Goal: Use online tool/utility: Utilize a website feature to perform a specific function

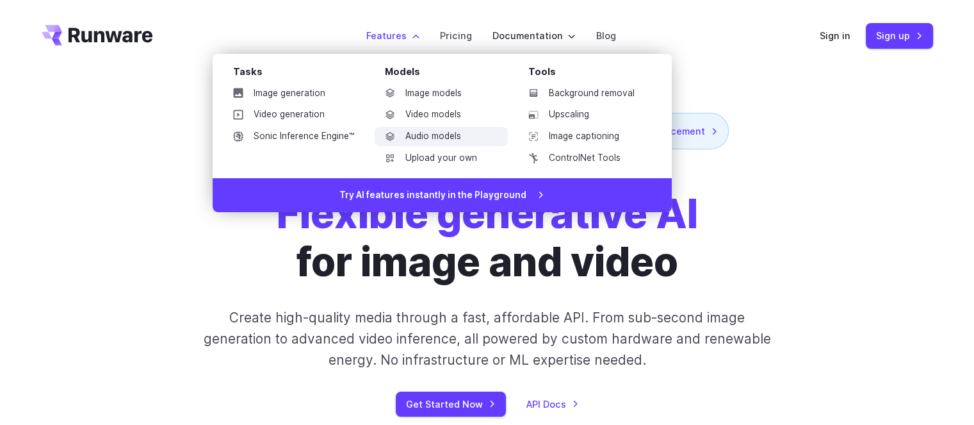
click at [441, 130] on link "Audio models" at bounding box center [441, 136] width 133 height 19
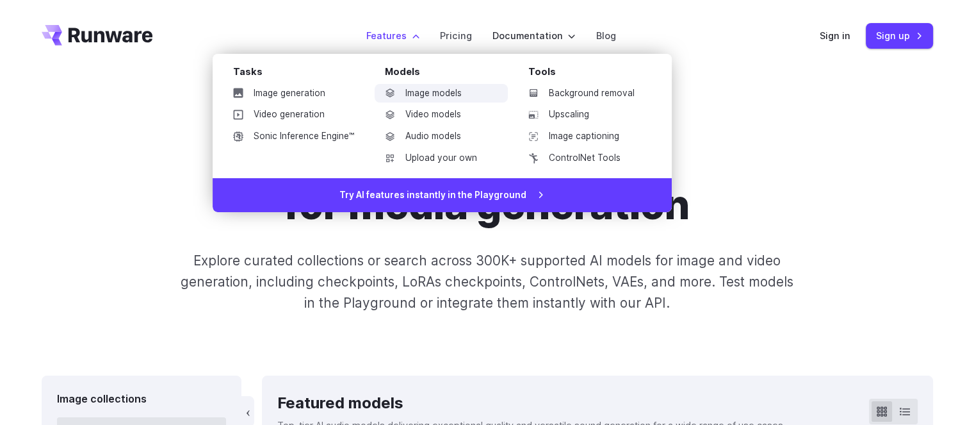
click at [420, 94] on link "Image models" at bounding box center [441, 93] width 133 height 19
click at [446, 97] on link "Image models" at bounding box center [441, 93] width 133 height 19
click at [559, 159] on link "ControlNet Tools" at bounding box center [584, 158] width 133 height 19
click at [418, 110] on link "Video models" at bounding box center [441, 114] width 133 height 19
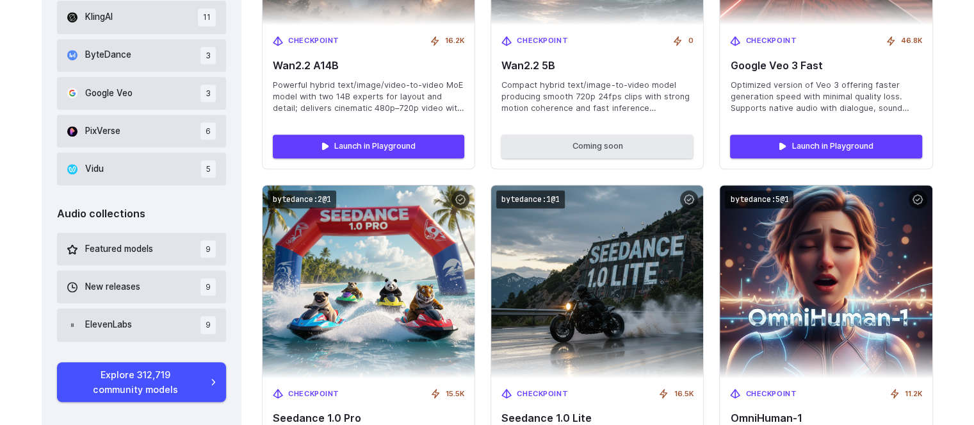
scroll to position [1153, 0]
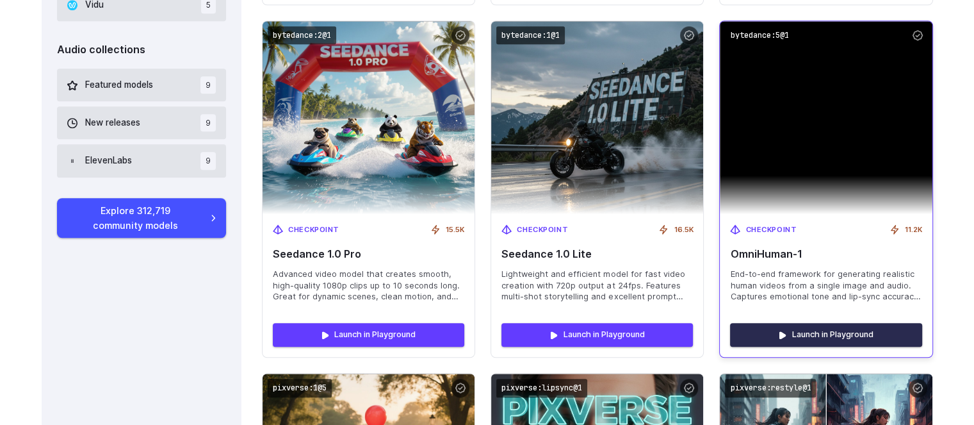
click at [868, 338] on link "Launch in Playground" at bounding box center [826, 334] width 192 height 23
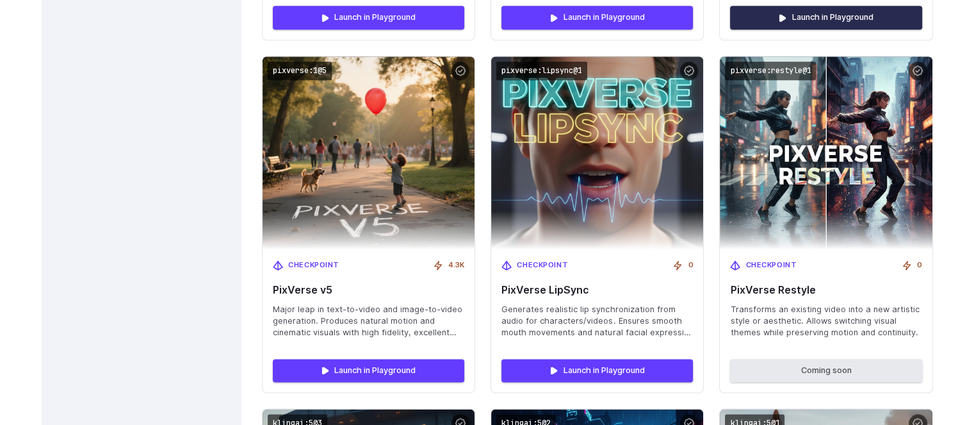
scroll to position [1473, 0]
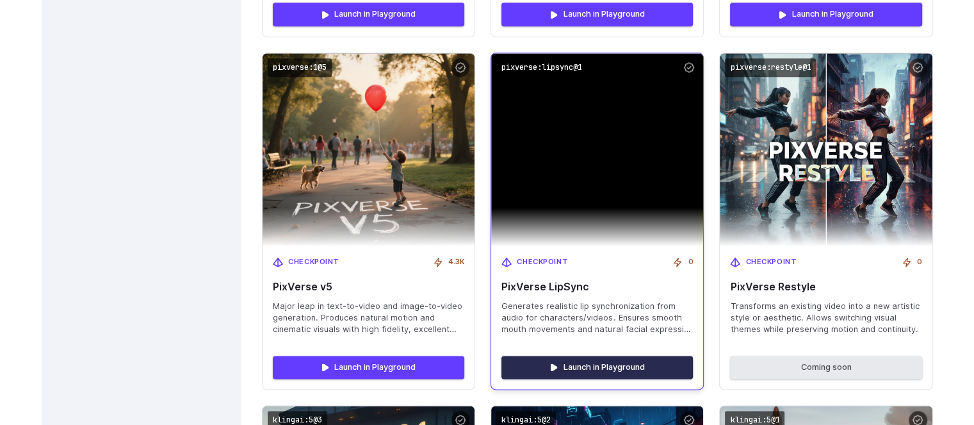
click at [596, 359] on link "Launch in Playground" at bounding box center [598, 366] width 192 height 23
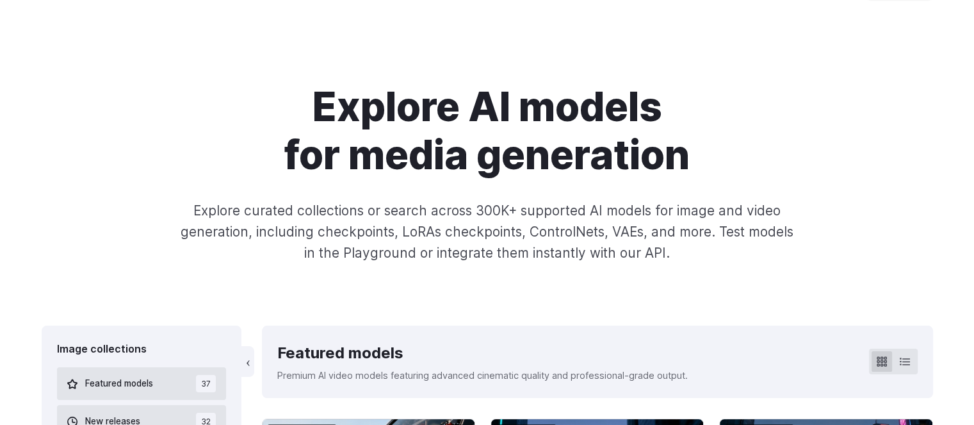
scroll to position [0, 0]
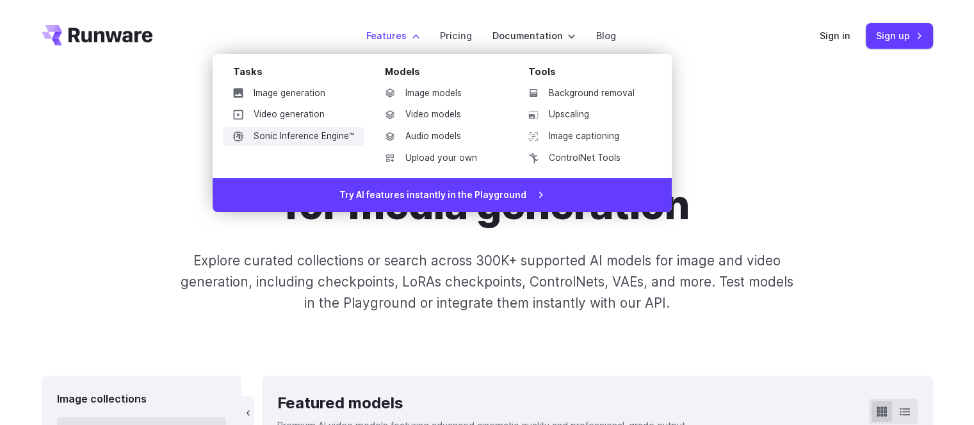
click at [315, 140] on link "Sonic Inference Engine™" at bounding box center [294, 136] width 142 height 19
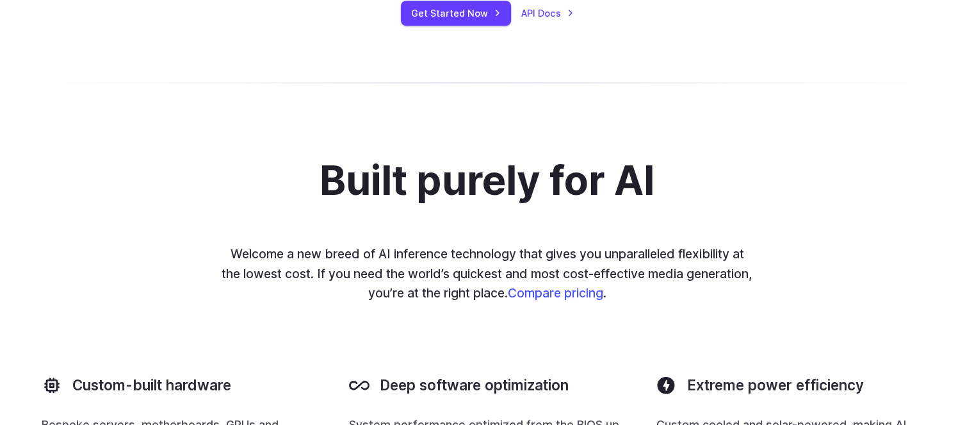
scroll to position [802, 0]
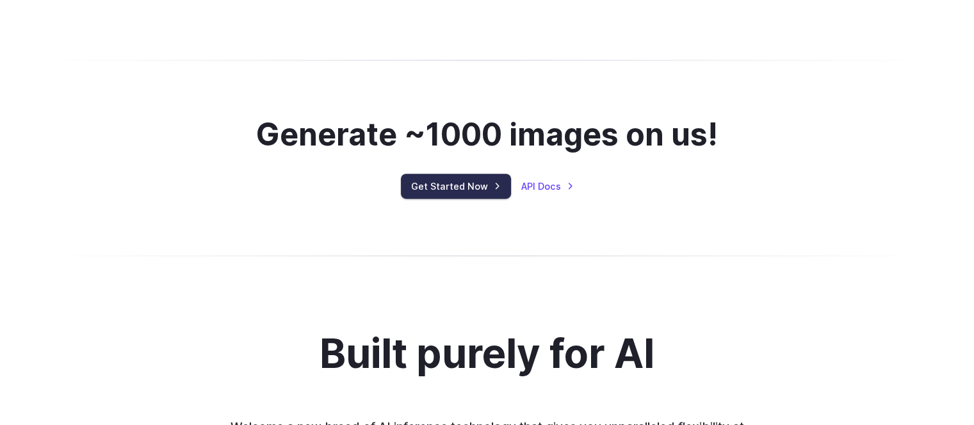
click at [474, 177] on link "Get Started Now" at bounding box center [456, 186] width 110 height 25
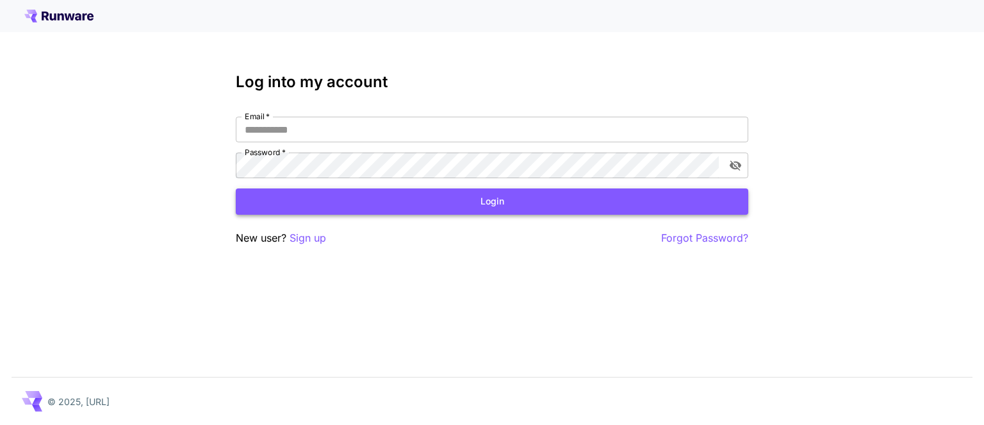
type input "**********"
click at [485, 192] on button "Login" at bounding box center [492, 201] width 512 height 26
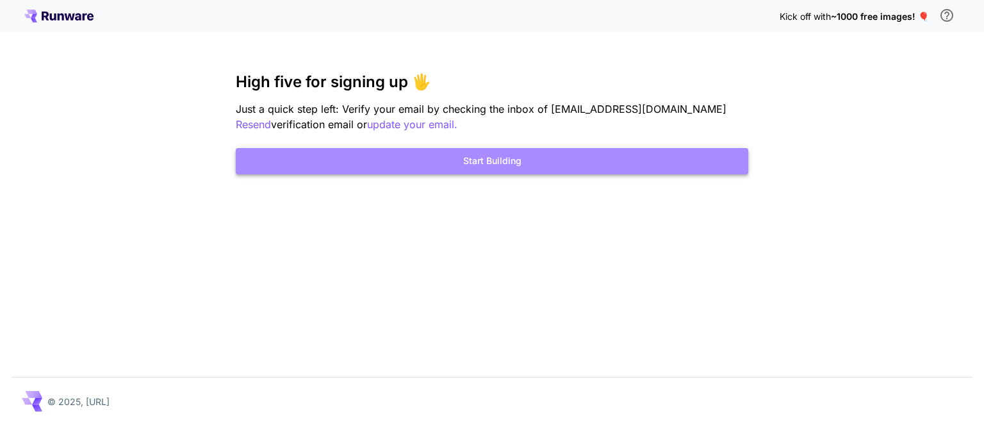
click at [495, 158] on button "Start Building" at bounding box center [492, 161] width 512 height 26
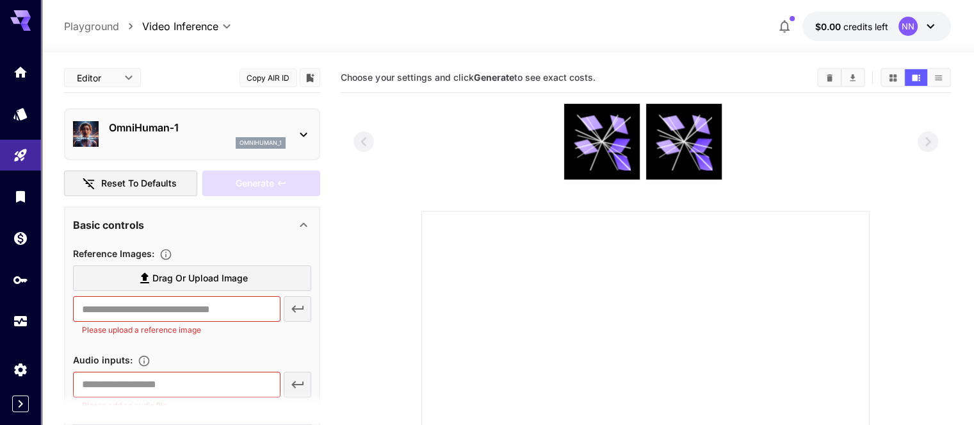
click at [907, 25] on div "NN" at bounding box center [908, 26] width 19 height 19
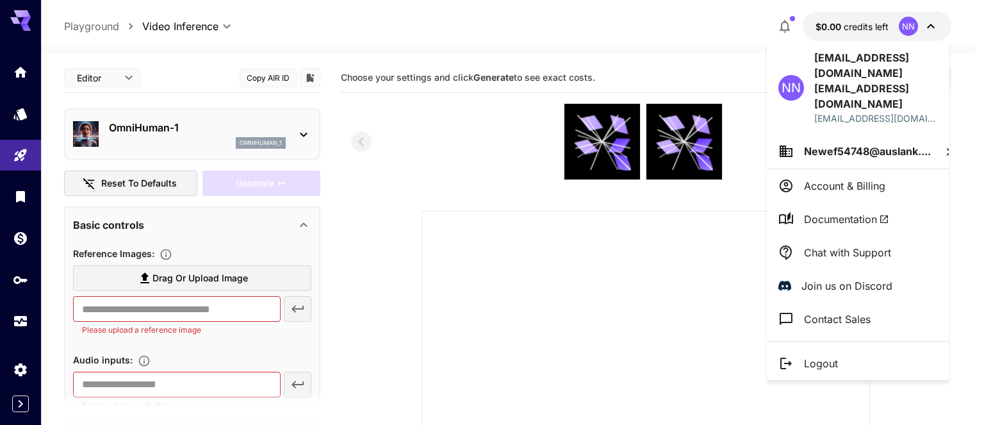
click at [907, 25] on div at bounding box center [492, 212] width 984 height 425
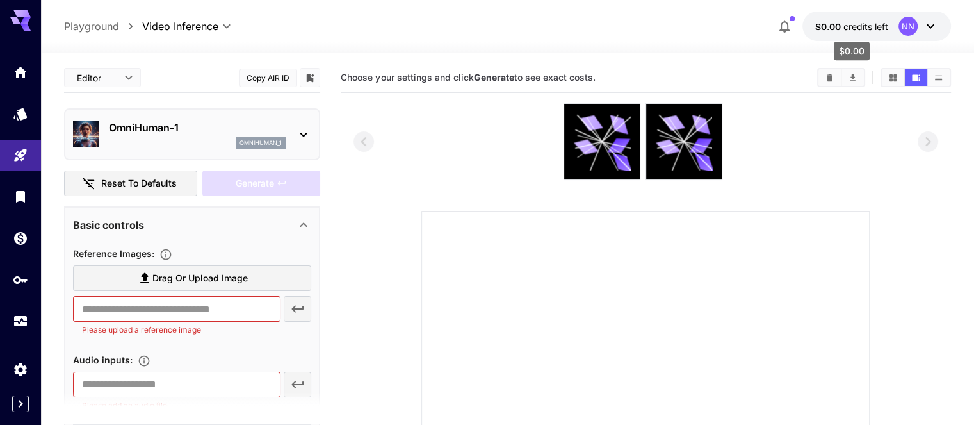
click at [828, 23] on span "$0.00" at bounding box center [829, 26] width 28 height 11
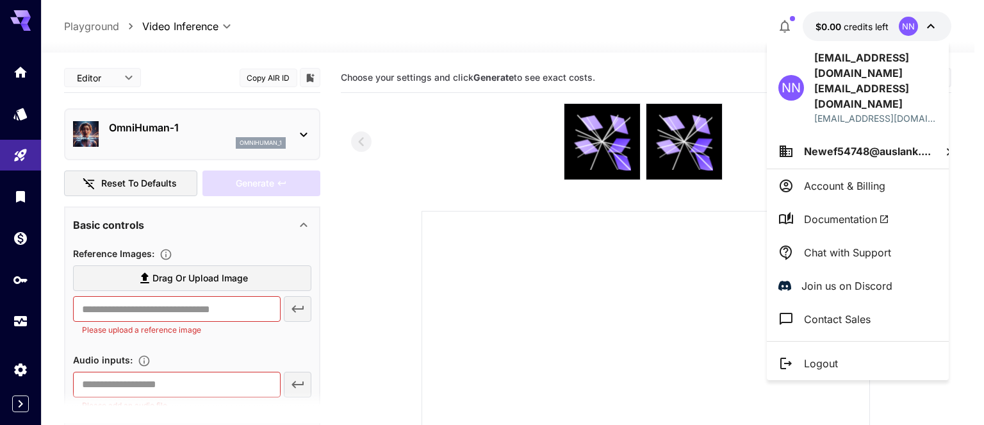
click at [870, 21] on div at bounding box center [492, 212] width 984 height 425
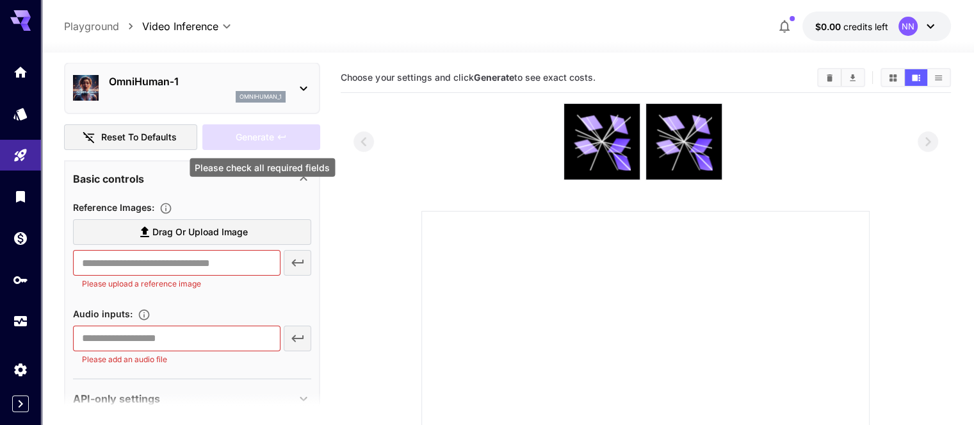
scroll to position [64, 0]
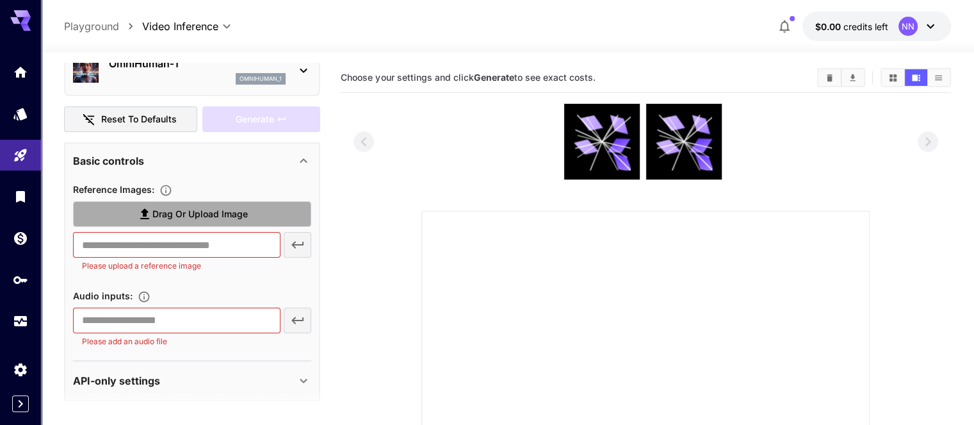
click at [257, 208] on label "Drag or upload image" at bounding box center [192, 214] width 238 height 26
click at [0, 0] on input "Drag or upload image" at bounding box center [0, 0] width 0 height 0
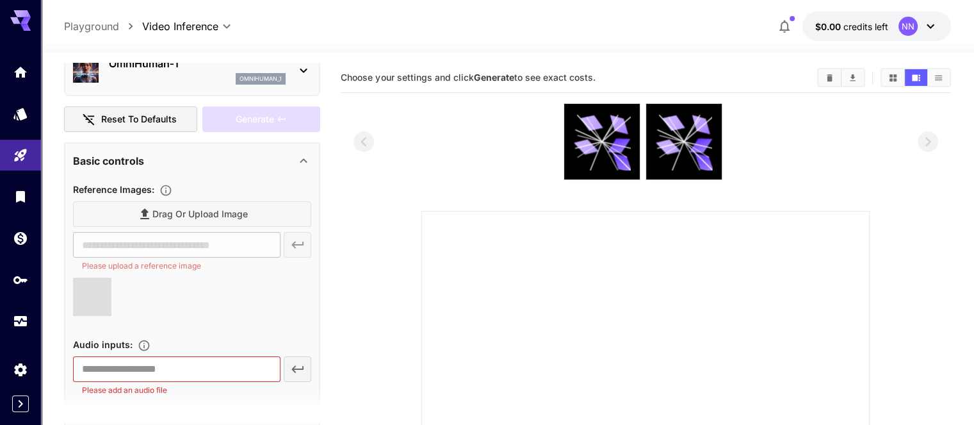
scroll to position [120, 0]
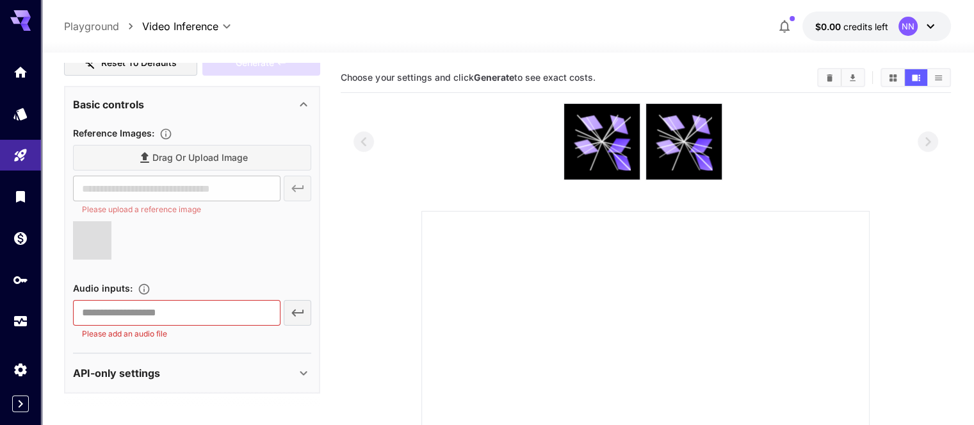
type input "**********"
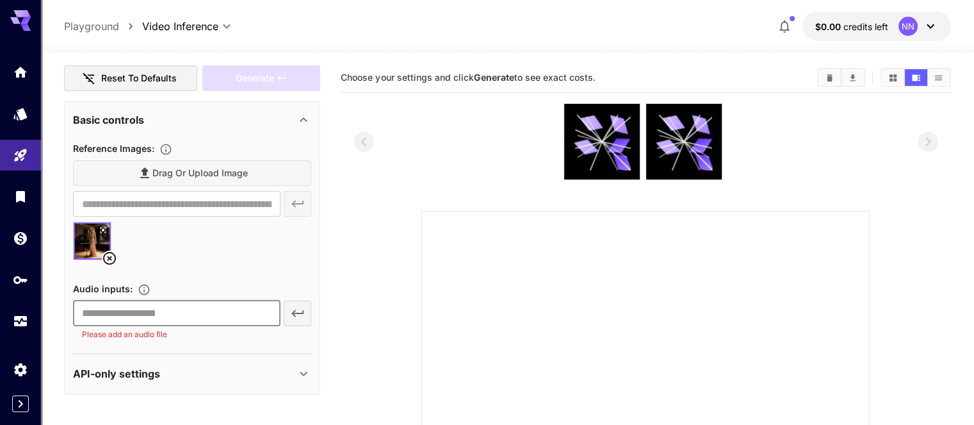
click at [236, 311] on input "text" at bounding box center [176, 313] width 207 height 26
click at [293, 313] on div "​ Please add an audio file" at bounding box center [192, 320] width 238 height 40
click at [154, 331] on p "Please add an audio file" at bounding box center [176, 334] width 189 height 13
click at [284, 307] on div "​ Please add an audio file" at bounding box center [192, 320] width 238 height 40
click at [293, 307] on div "​ Please add an audio file" at bounding box center [192, 320] width 238 height 40
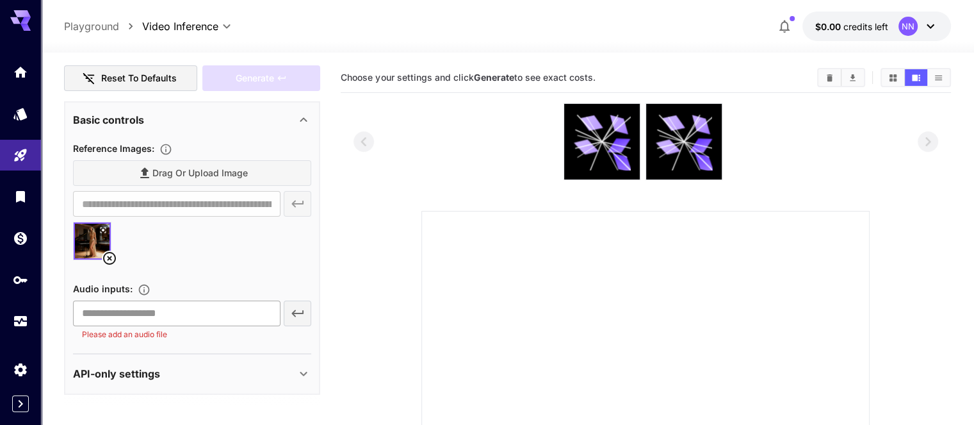
click at [206, 311] on input "text" at bounding box center [176, 313] width 207 height 26
click at [183, 322] on input "text" at bounding box center [176, 313] width 207 height 26
click at [179, 307] on input "text" at bounding box center [176, 313] width 207 height 26
click at [287, 314] on div "​ Please add an audio file" at bounding box center [192, 320] width 238 height 40
click at [297, 310] on div "​ Please add an audio file" at bounding box center [192, 320] width 238 height 40
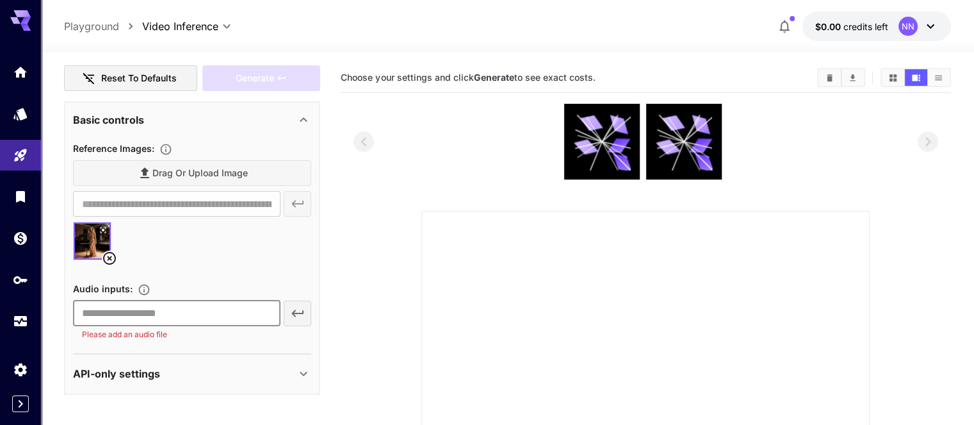
click at [233, 316] on input "text" at bounding box center [176, 313] width 207 height 26
click at [199, 319] on input "text" at bounding box center [176, 313] width 207 height 26
click at [170, 329] on p "Please add an audio file" at bounding box center [176, 334] width 189 height 13
click at [284, 369] on div "API-only settings" at bounding box center [184, 373] width 223 height 15
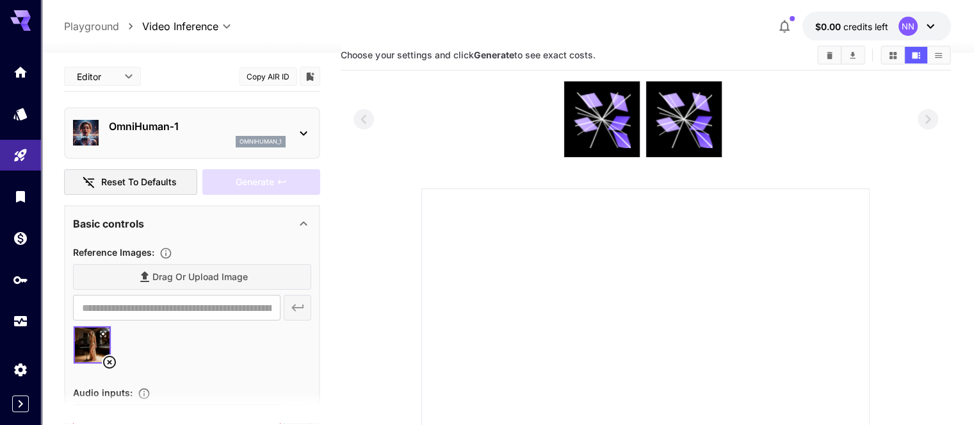
scroll to position [0, 0]
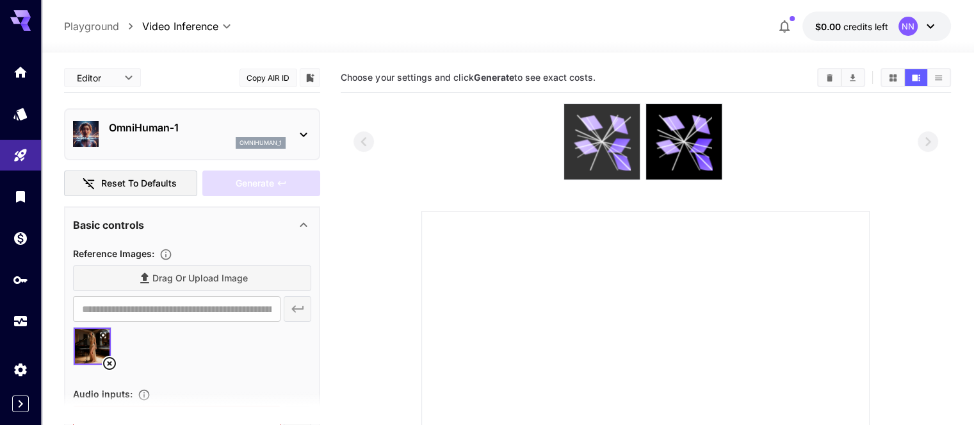
click at [590, 126] on icon at bounding box center [592, 123] width 22 height 18
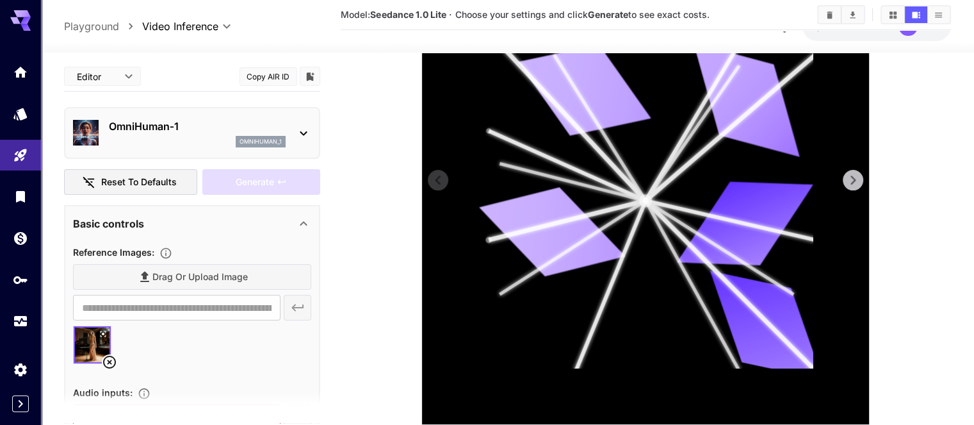
scroll to position [272, 0]
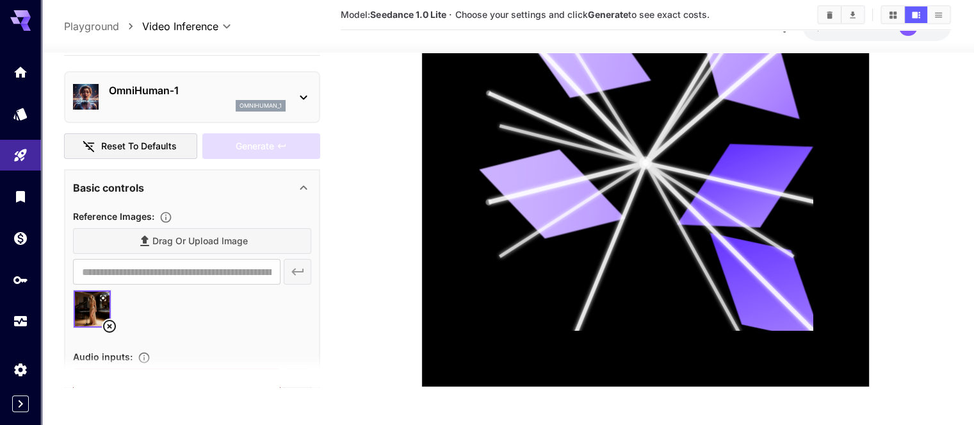
click at [256, 237] on div "Drag or upload image" at bounding box center [192, 241] width 238 height 26
click at [213, 236] on div "Drag or upload image" at bounding box center [192, 241] width 238 height 26
click at [330, 204] on main "**********" at bounding box center [507, 94] width 886 height 607
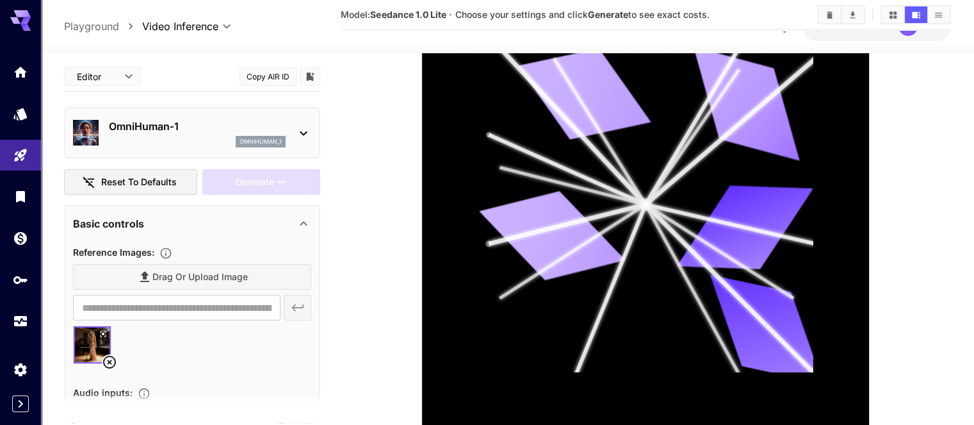
scroll to position [208, 0]
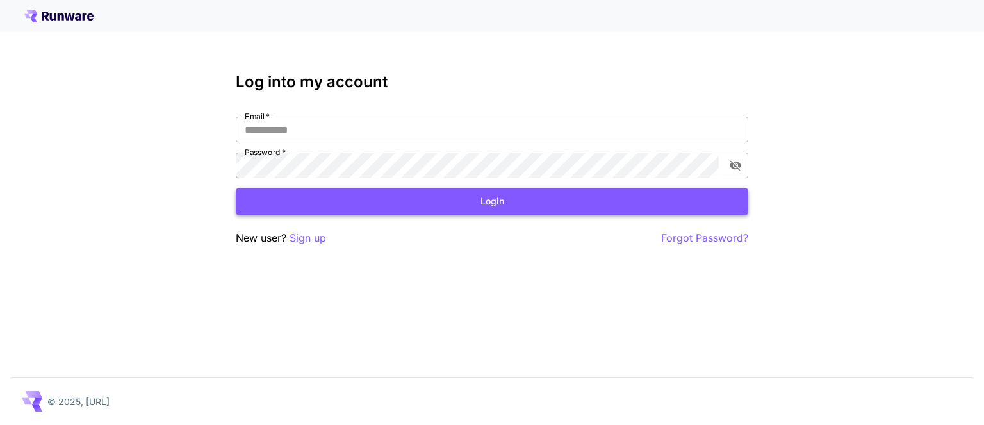
type input "**********"
click at [537, 200] on button "Login" at bounding box center [492, 201] width 512 height 26
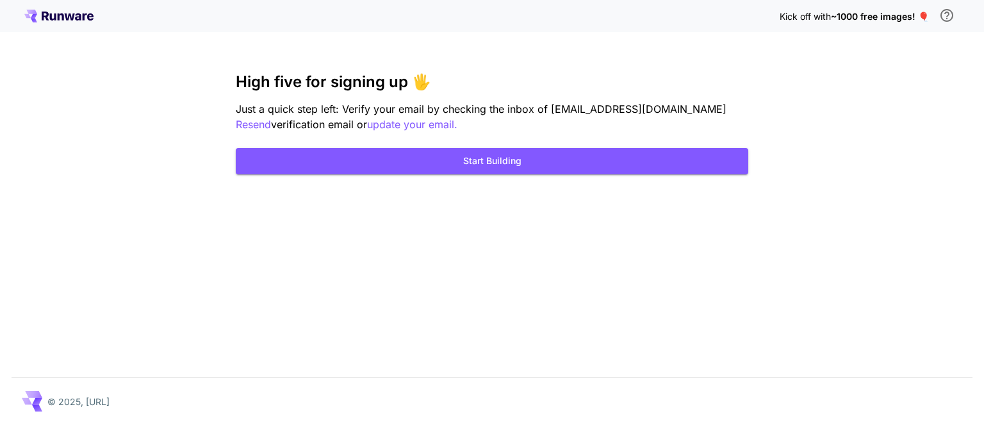
click at [922, 15] on span "~1000 free images! 🎈" at bounding box center [880, 16] width 98 height 11
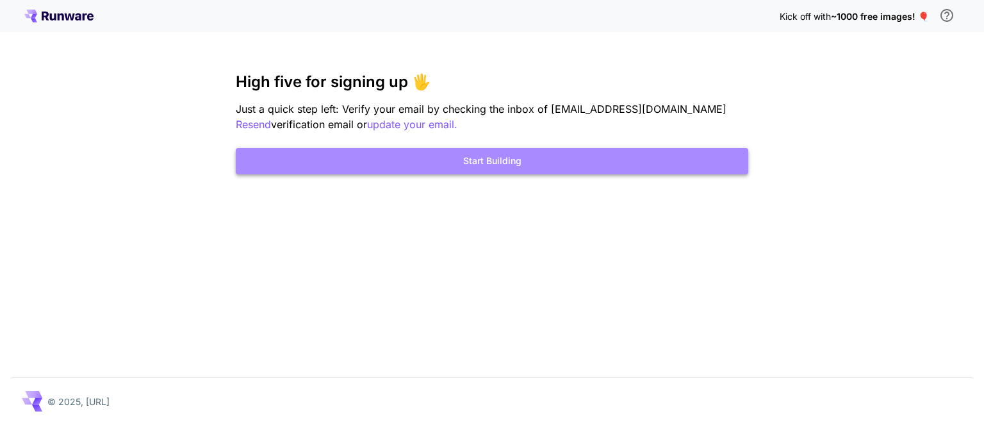
click at [573, 154] on button "Start Building" at bounding box center [492, 161] width 512 height 26
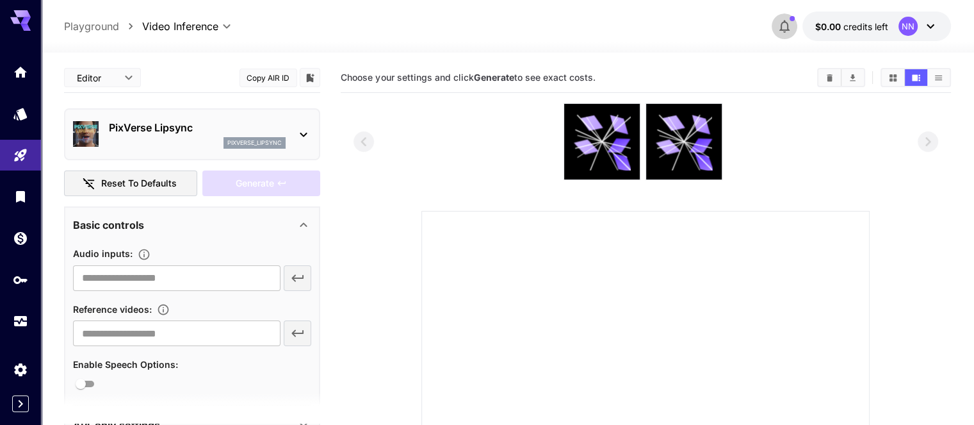
click at [787, 25] on icon "button" at bounding box center [784, 26] width 10 height 13
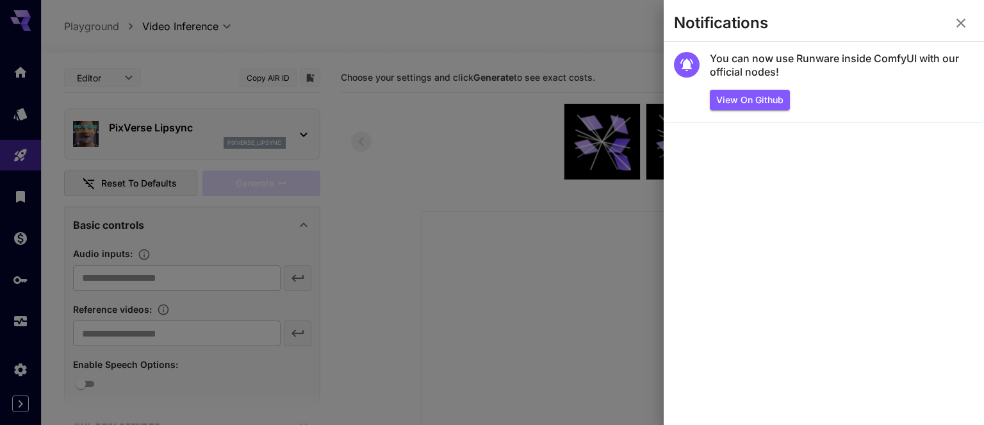
click at [959, 22] on icon "button" at bounding box center [960, 23] width 9 height 9
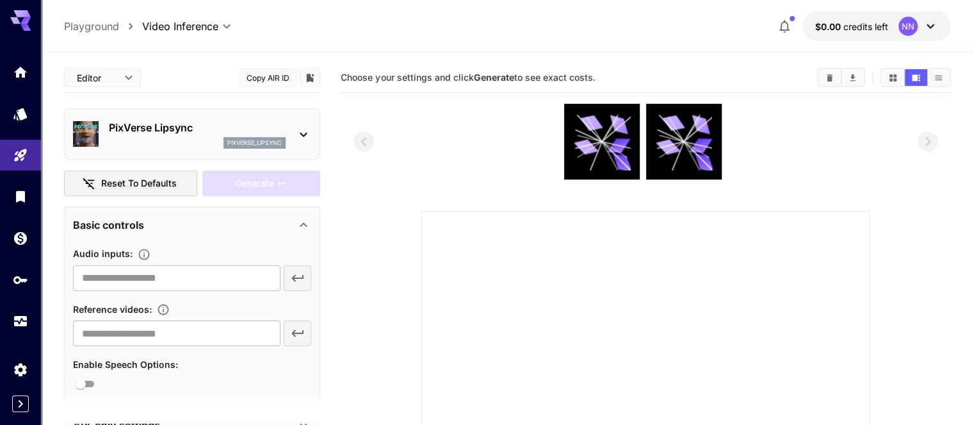
click at [925, 30] on icon at bounding box center [930, 26] width 15 height 15
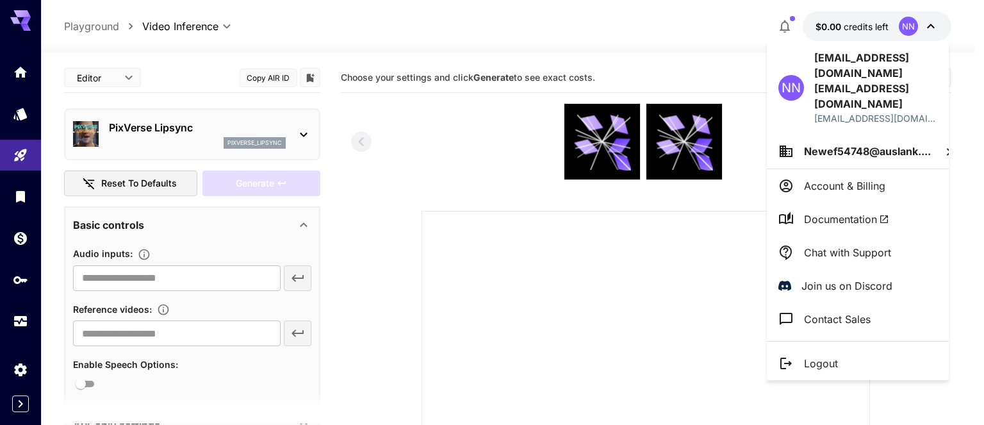
click at [513, 251] on div at bounding box center [492, 212] width 984 height 425
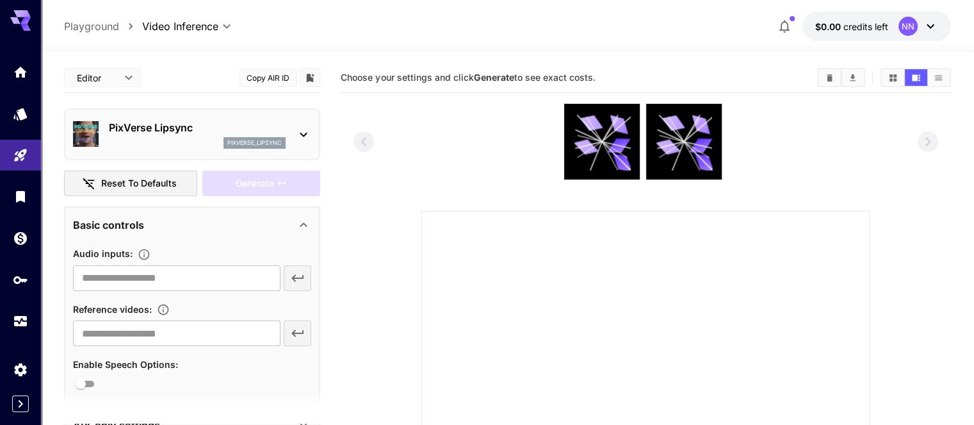
click at [12, 26] on icon at bounding box center [20, 20] width 20 height 20
click at [19, 20] on icon at bounding box center [20, 20] width 20 height 20
click at [20, 200] on icon "Library" at bounding box center [21, 193] width 15 height 15
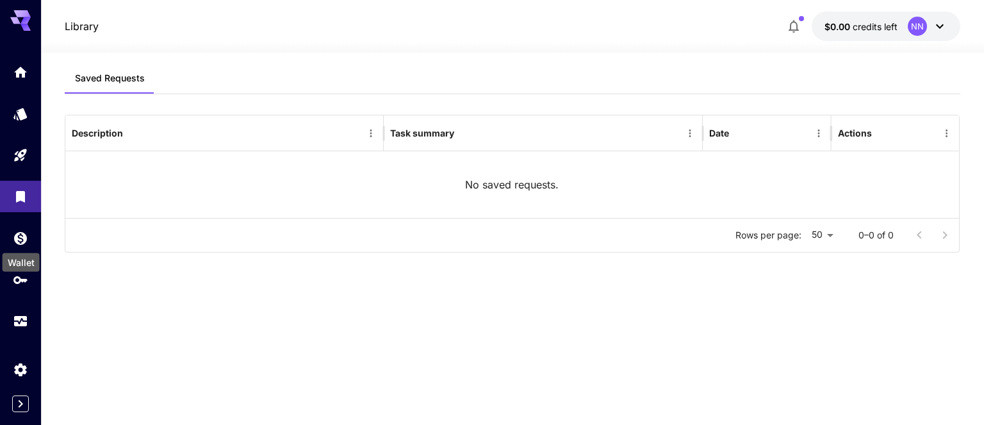
click at [21, 250] on div "Wallet" at bounding box center [21, 258] width 40 height 29
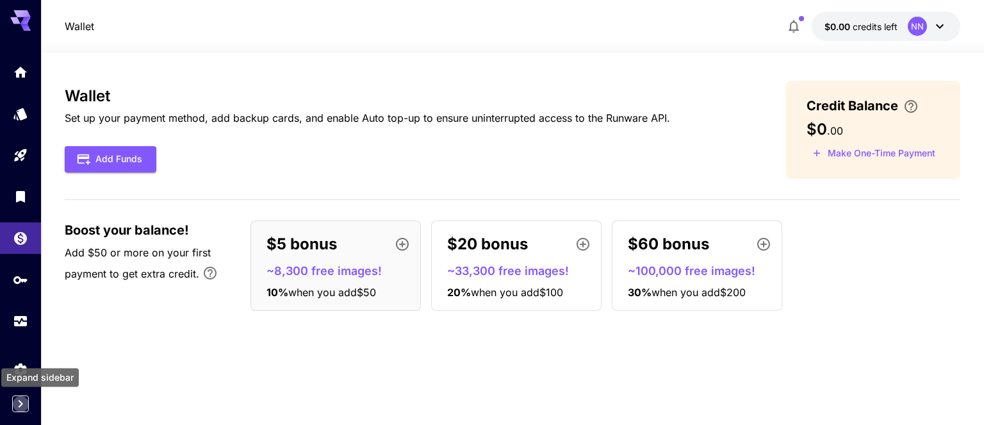
click at [20, 404] on icon "Expand sidebar" at bounding box center [20, 403] width 15 height 15
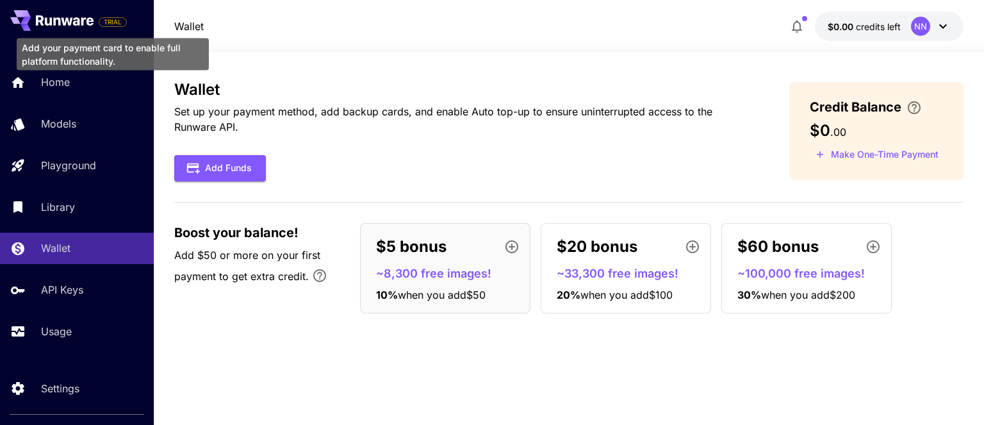
click at [114, 22] on span "TRIAL" at bounding box center [112, 22] width 27 height 10
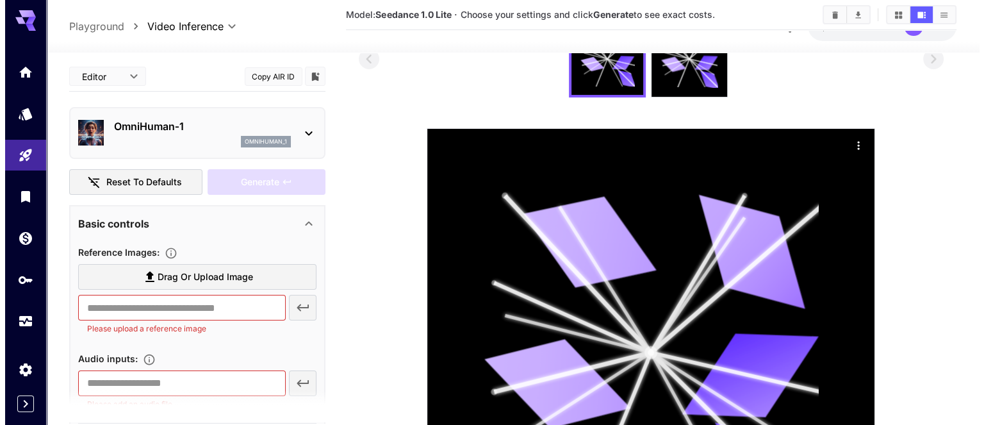
scroll to position [80, 0]
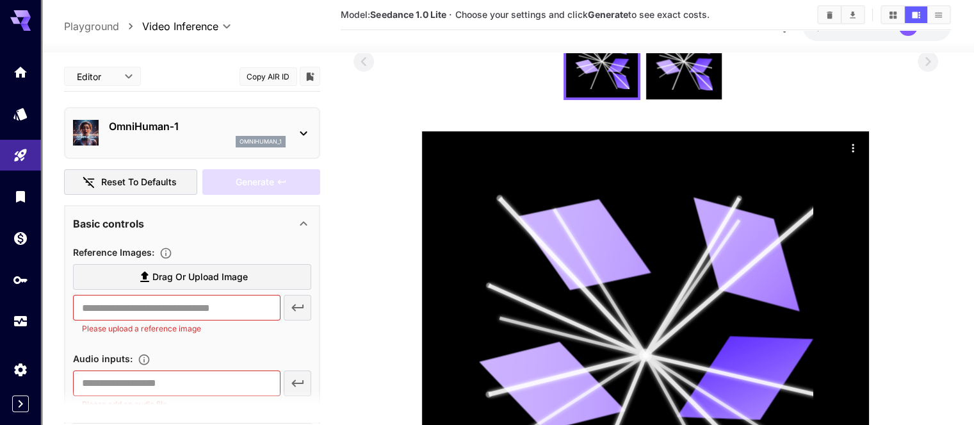
click at [299, 136] on icon at bounding box center [303, 133] width 15 height 15
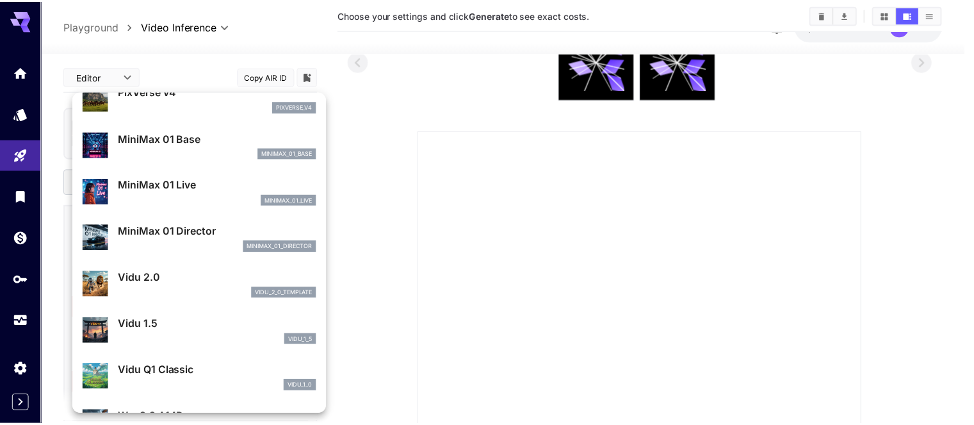
scroll to position [1176, 0]
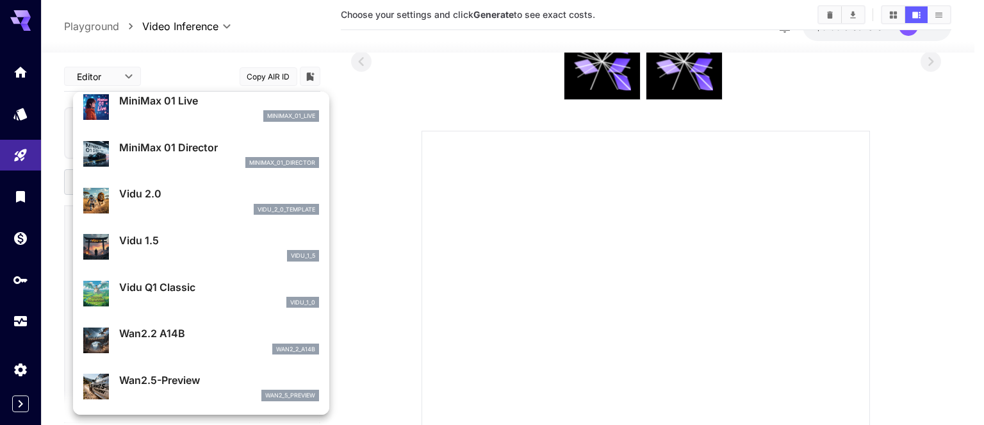
click at [353, 142] on div at bounding box center [492, 212] width 984 height 425
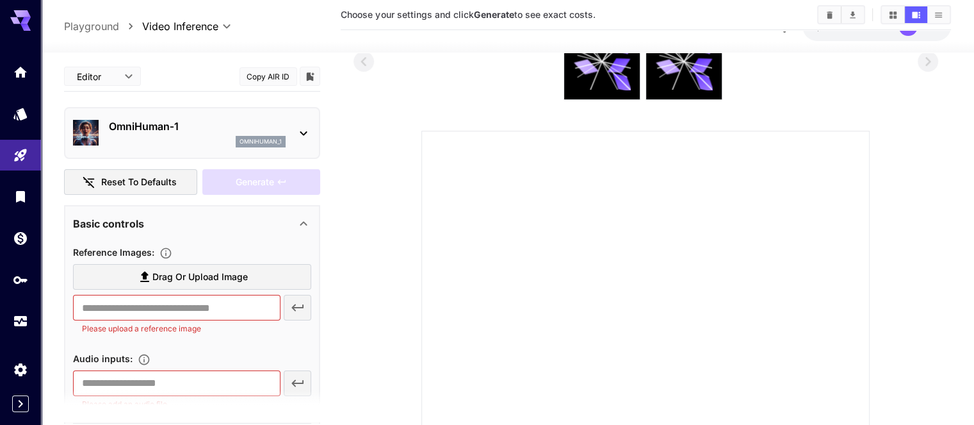
click at [293, 305] on div "​ Please upload a reference image" at bounding box center [192, 315] width 238 height 40
click at [269, 281] on label "Drag or upload image" at bounding box center [192, 277] width 238 height 26
click at [0, 0] on input "Drag or upload image" at bounding box center [0, 0] width 0 height 0
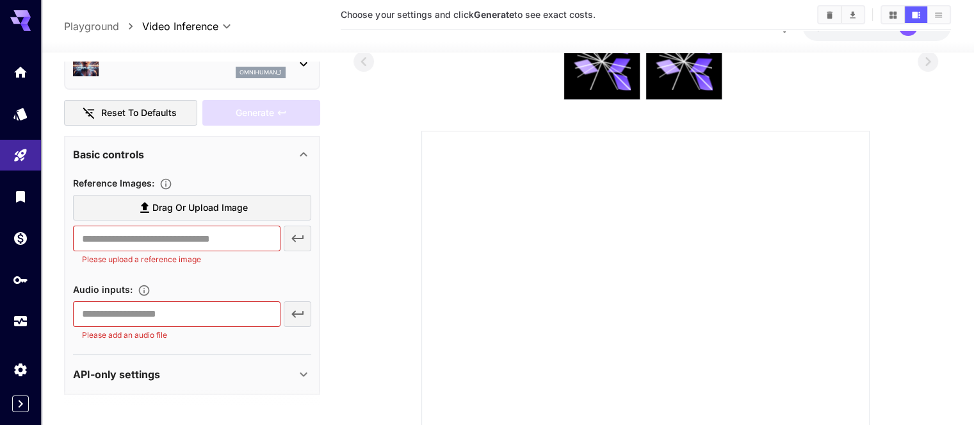
scroll to position [72, 0]
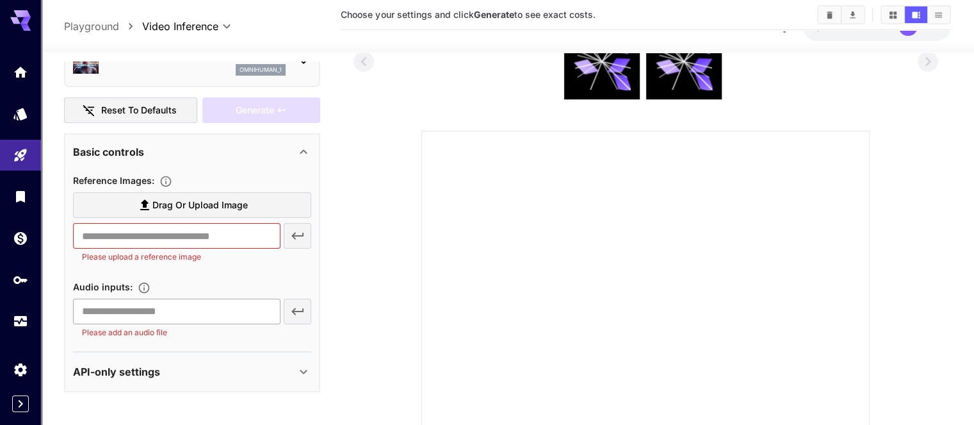
click at [240, 301] on input "text" at bounding box center [176, 311] width 207 height 26
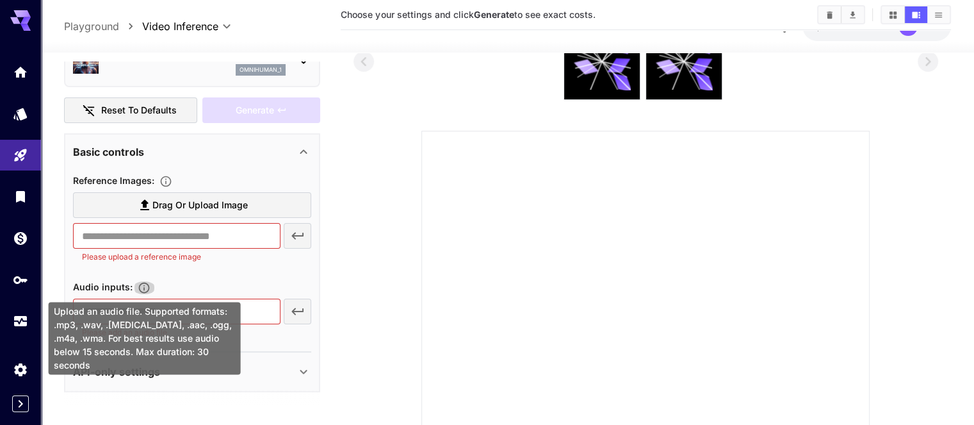
click at [137, 286] on button "Upload an audio file. Supported formats: .mp3, .wav, .flac, .aac, .ogg, .m4a, .…" at bounding box center [144, 287] width 23 height 13
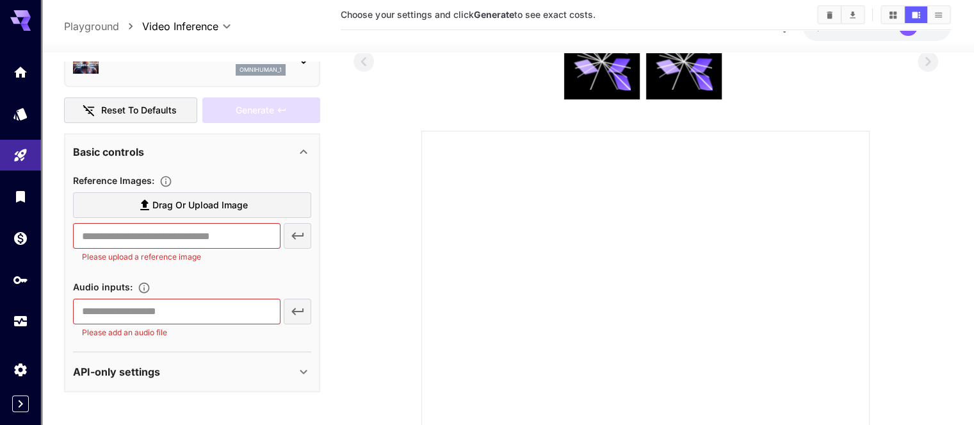
click at [300, 303] on div "​ Please add an audio file" at bounding box center [192, 318] width 238 height 40
click at [234, 309] on input "text" at bounding box center [176, 311] width 207 height 26
drag, startPoint x: 195, startPoint y: 312, endPoint x: 184, endPoint y: 312, distance: 10.2
click at [192, 312] on input "text" at bounding box center [176, 311] width 207 height 26
click at [146, 310] on input "text" at bounding box center [176, 311] width 207 height 26
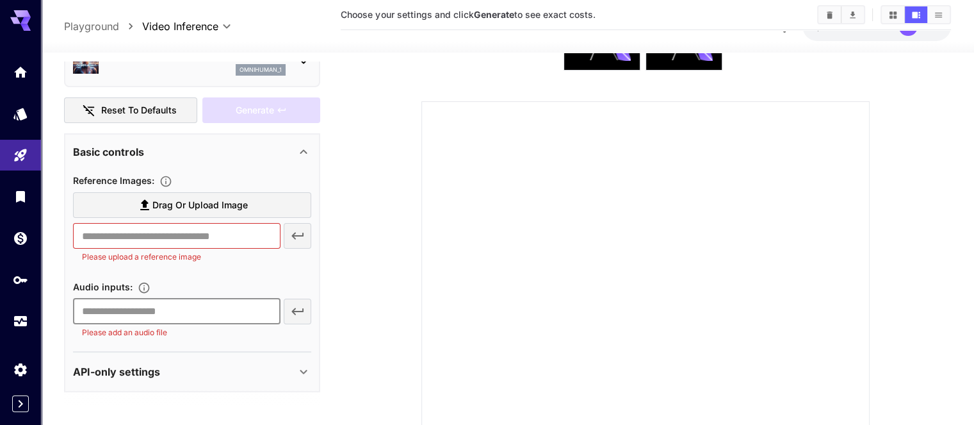
scroll to position [0, 0]
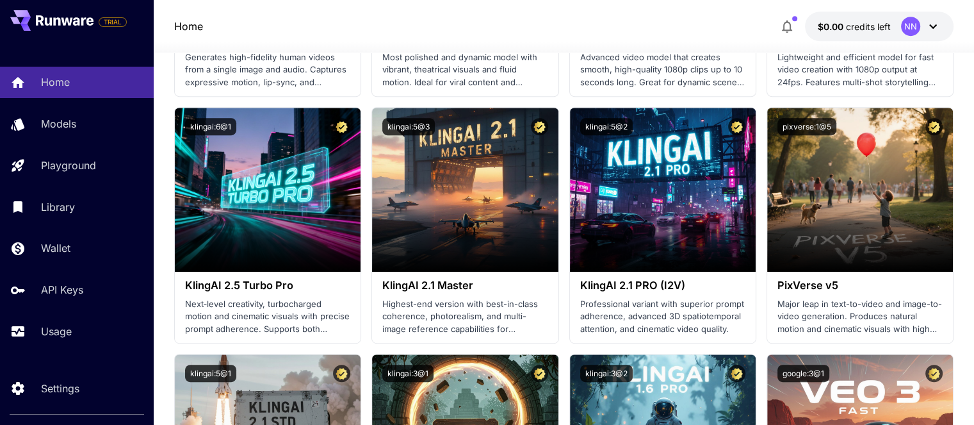
scroll to position [705, 0]
